Goal: Information Seeking & Learning: Learn about a topic

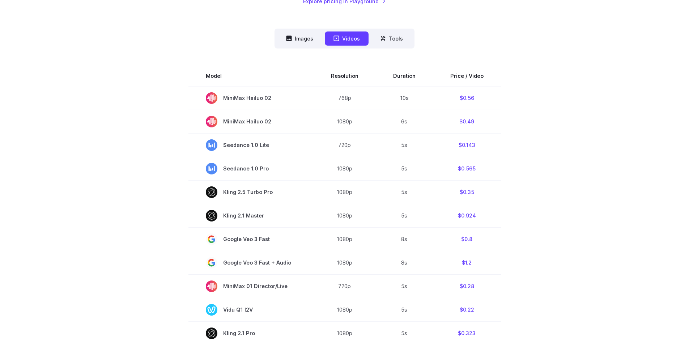
scroll to position [181, 0]
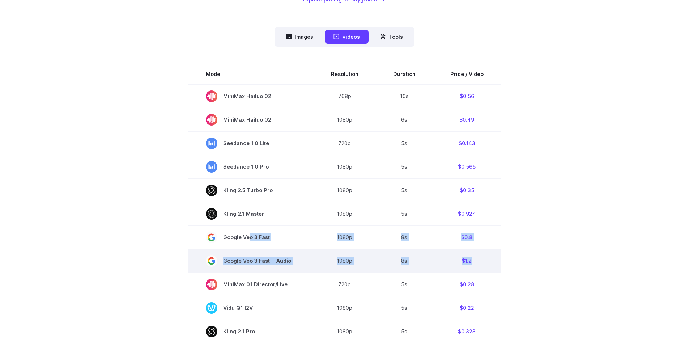
drag, startPoint x: 246, startPoint y: 238, endPoint x: 494, endPoint y: 261, distance: 248.9
click at [494, 261] on tbody "Model Resolution Duration Price / Video MiniMax Hailuo 02 768p 10s $0.56 MiniMa…" at bounding box center [344, 321] width 313 height 514
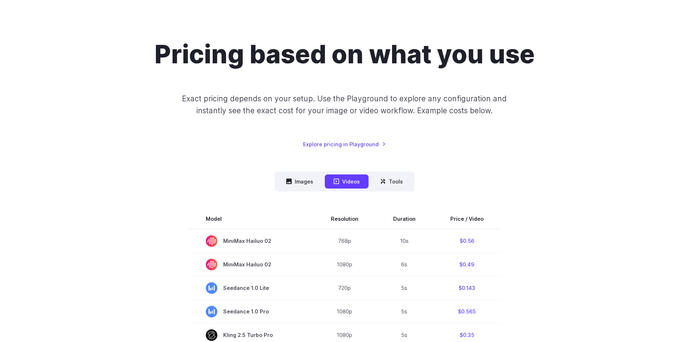
scroll to position [0, 0]
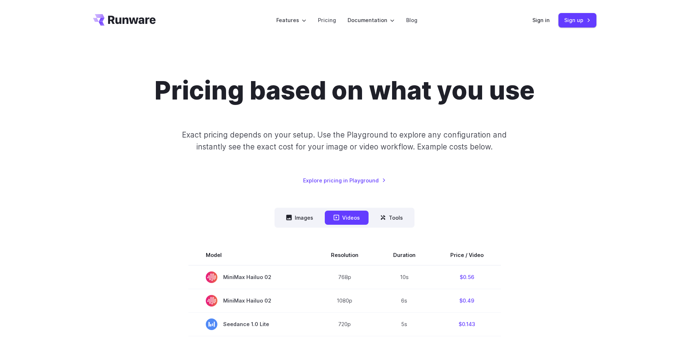
click at [128, 19] on icon "Go to /" at bounding box center [124, 20] width 63 height 12
click at [397, 221] on button "Tools" at bounding box center [392, 218] width 40 height 14
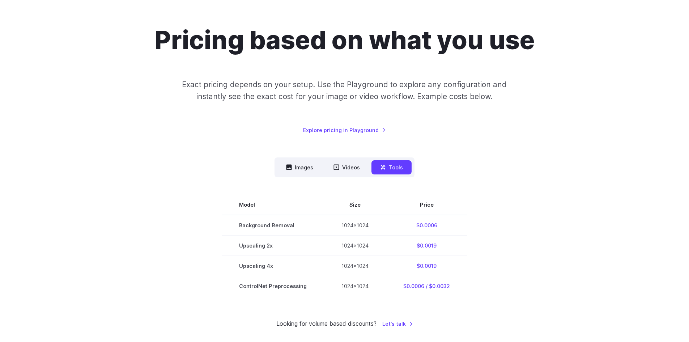
scroll to position [145, 0]
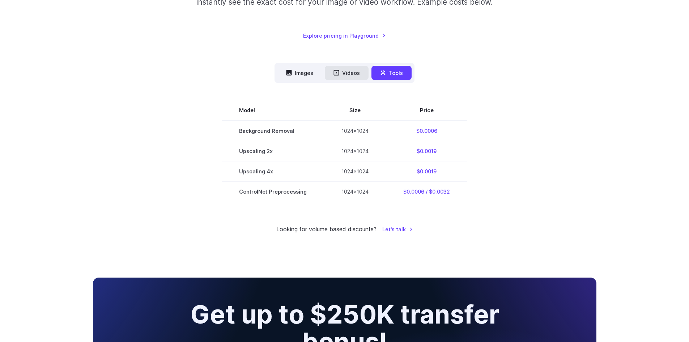
click at [357, 69] on button "Videos" at bounding box center [347, 73] width 44 height 14
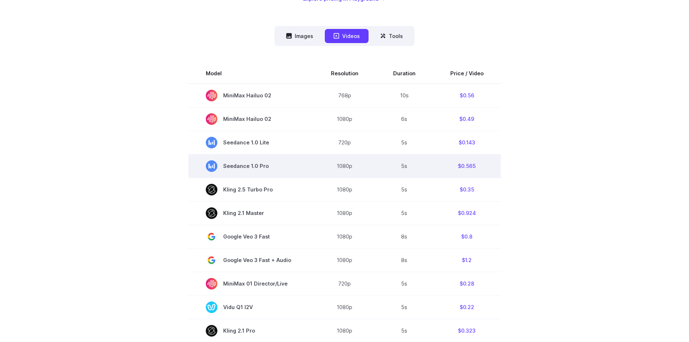
scroll to position [181, 0]
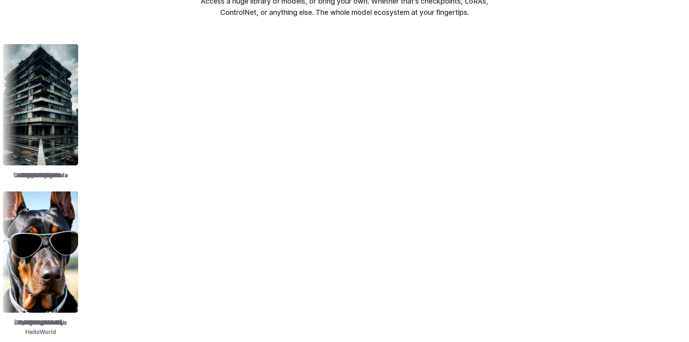
scroll to position [941, 0]
